Goal: Check status: Check status

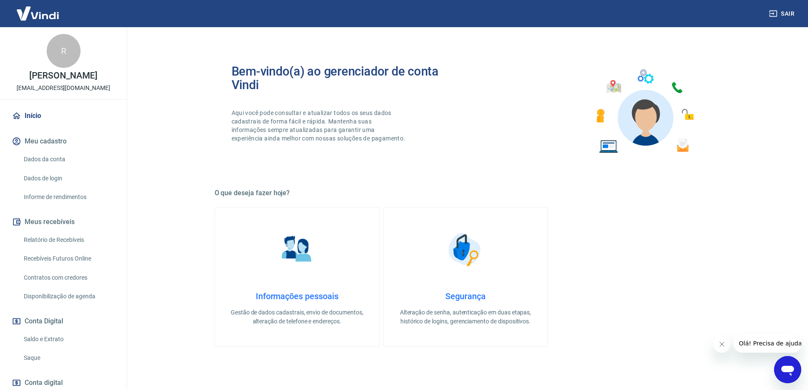
click at [59, 347] on link "Saldo e Extrato" at bounding box center [68, 338] width 96 height 17
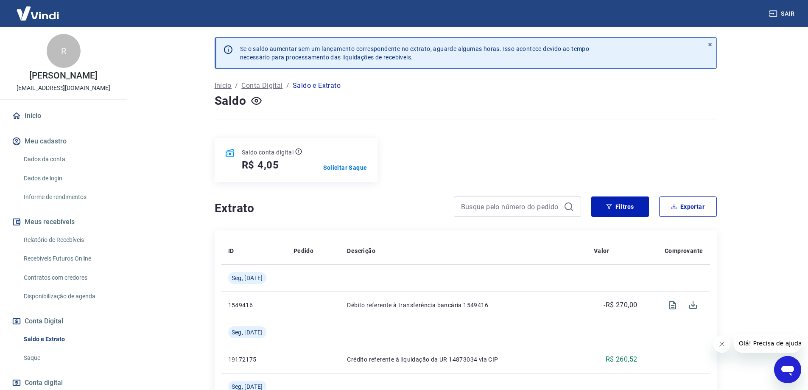
click at [59, 264] on link "Recebíveis Futuros Online" at bounding box center [68, 258] width 96 height 17
